Goal: Check status: Check status

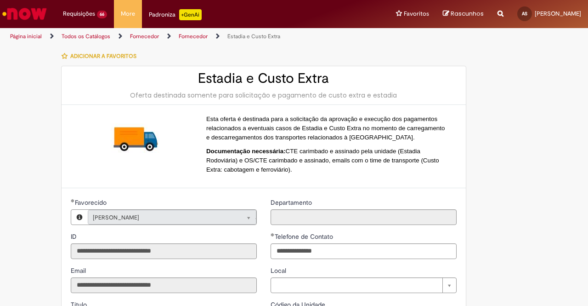
select select "*******"
select select "**********"
